Goal: Browse casually

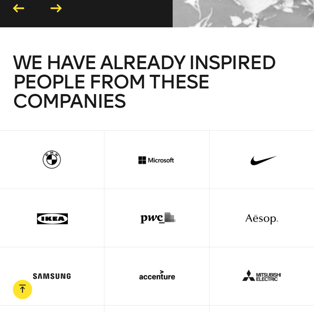
scroll to position [1692, 0]
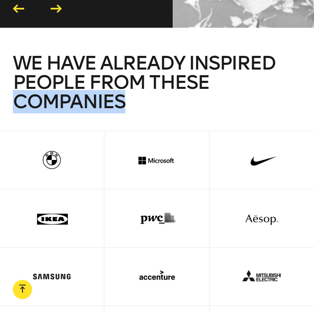
drag, startPoint x: 10, startPoint y: 77, endPoint x: 145, endPoint y: 79, distance: 135.3
click at [145, 80] on div "We have already inspired people from these companies" at bounding box center [157, 91] width 314 height 77
click at [154, 89] on h2 "We have already inspired people from these companies" at bounding box center [157, 91] width 288 height 77
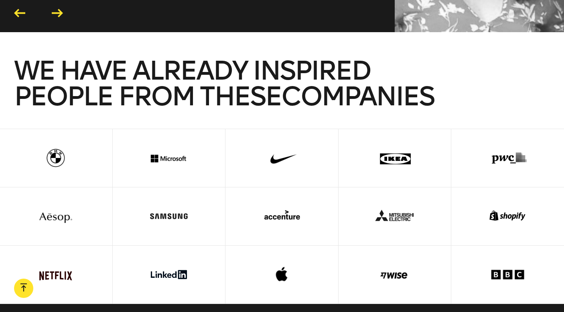
scroll to position [1828, 0]
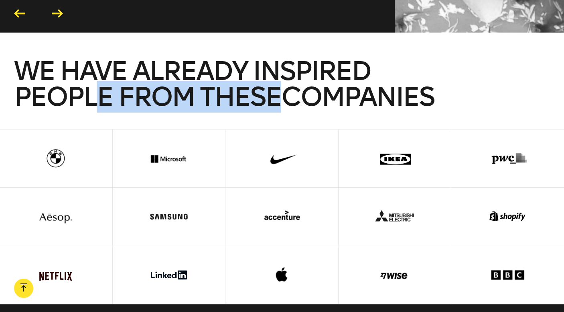
drag, startPoint x: 95, startPoint y: 92, endPoint x: 287, endPoint y: 90, distance: 191.5
click at [287, 90] on span "We have already inspired people from these companies" at bounding box center [224, 83] width 420 height 57
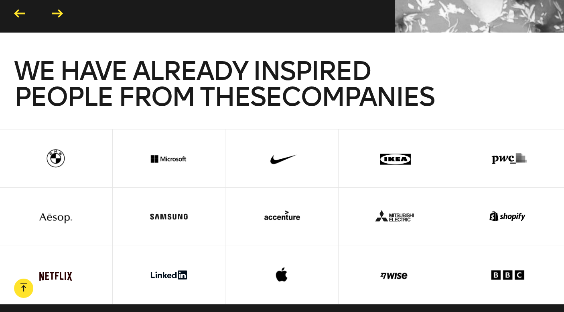
click at [440, 77] on h2 "We have already inspired people from these companies" at bounding box center [282, 93] width 536 height 71
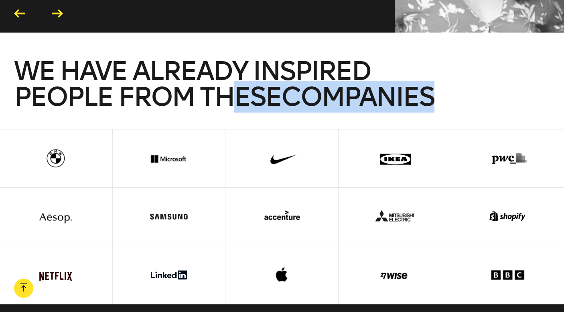
drag, startPoint x: 440, startPoint y: 90, endPoint x: 226, endPoint y: 83, distance: 214.1
click at [226, 83] on span "We have already inspired people from these companies" at bounding box center [224, 83] width 420 height 57
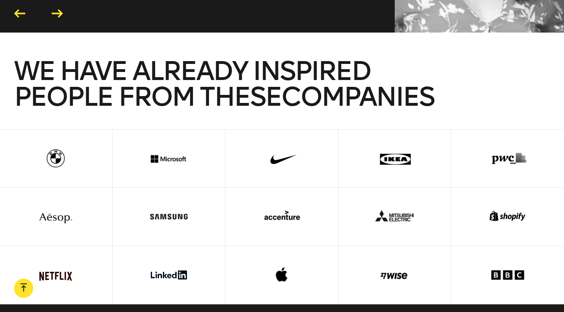
click at [448, 83] on h2 "We have already inspired people from these companies" at bounding box center [282, 93] width 536 height 71
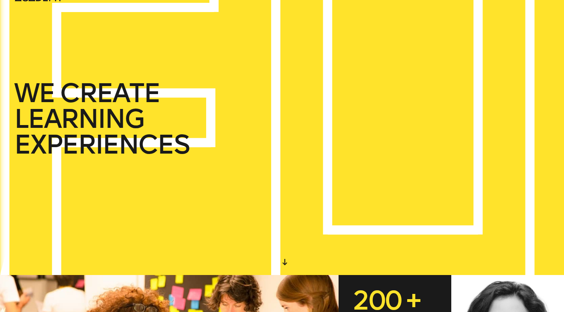
scroll to position [0, 0]
